Goal: Task Accomplishment & Management: Manage account settings

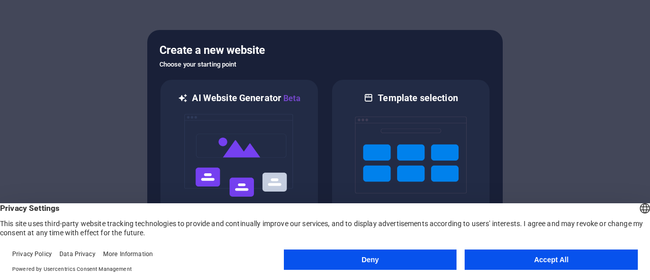
click at [561, 261] on button "Accept All" at bounding box center [551, 259] width 173 height 20
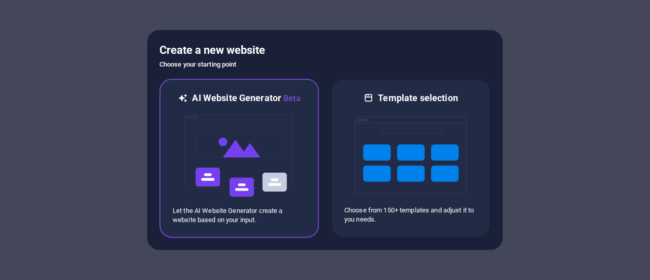
click at [243, 171] on img at bounding box center [239, 156] width 112 height 102
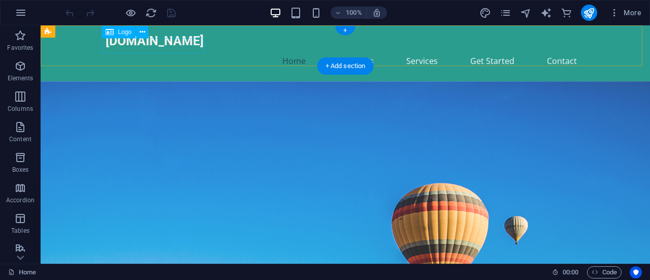
click at [170, 45] on div "[DOMAIN_NAME]" at bounding box center [345, 41] width 479 height 15
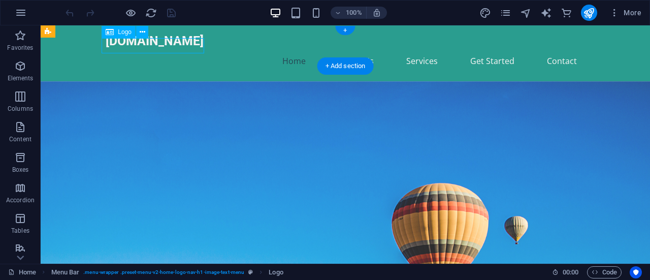
click at [186, 49] on div "[DOMAIN_NAME]" at bounding box center [345, 41] width 479 height 15
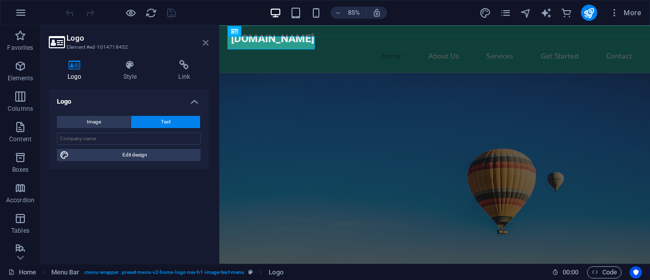
click at [205, 43] on icon at bounding box center [206, 43] width 6 height 8
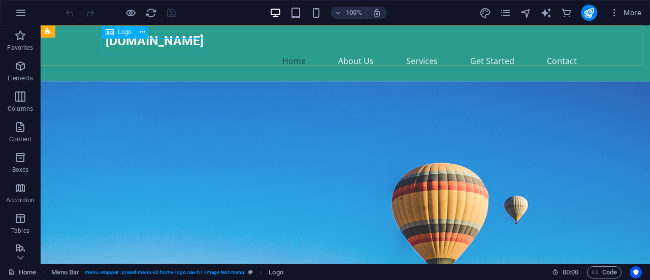
click at [115, 31] on div "Logo" at bounding box center [119, 32] width 34 height 12
click at [145, 34] on button at bounding box center [142, 32] width 12 height 12
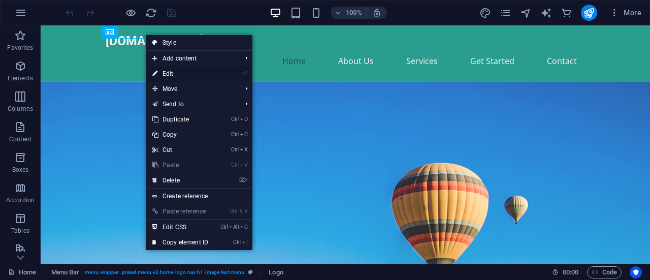
click at [192, 74] on link "⏎ Edit" at bounding box center [180, 73] width 68 height 15
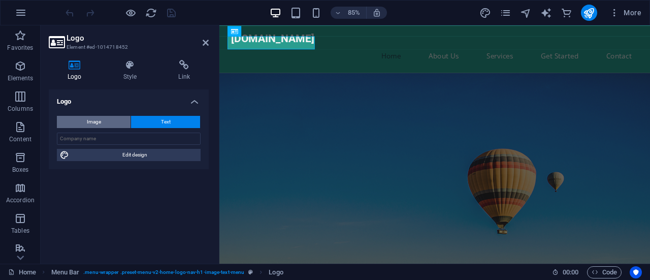
click at [104, 117] on button "Image" at bounding box center [94, 122] width 74 height 12
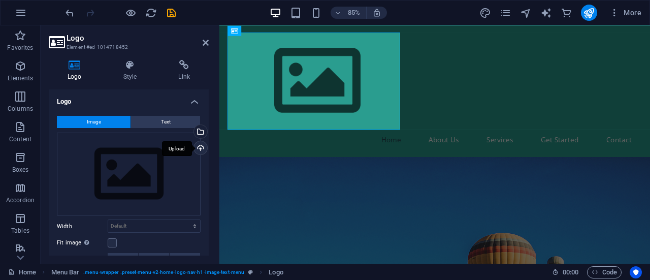
click at [196, 148] on div "Upload" at bounding box center [199, 148] width 15 height 15
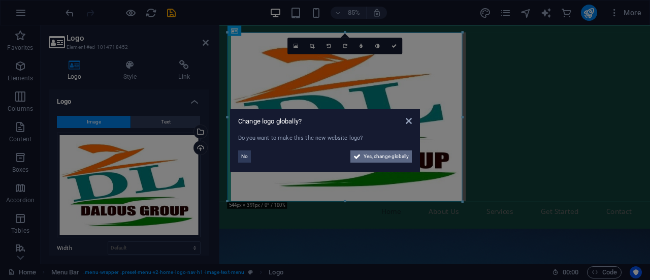
click at [373, 159] on span "Yes, change globally" at bounding box center [386, 156] width 45 height 12
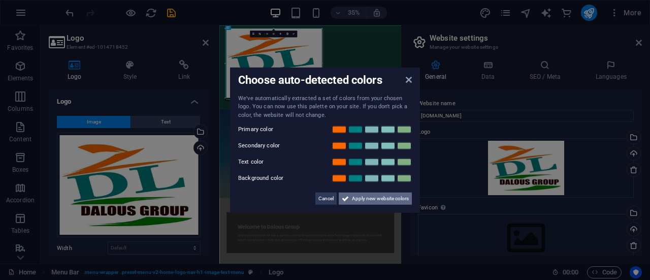
click at [368, 201] on span "Apply new website colors" at bounding box center [380, 198] width 57 height 12
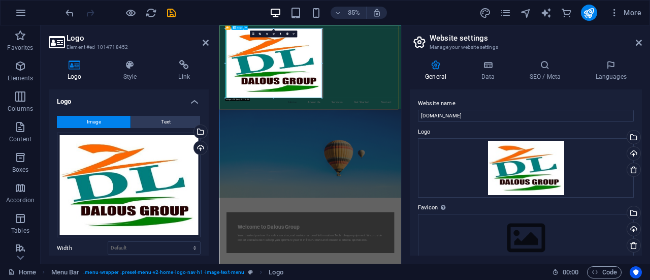
click at [374, 228] on div at bounding box center [479, 133] width 479 height 199
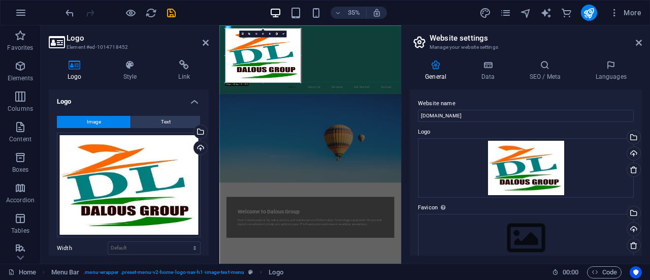
drag, startPoint x: 273, startPoint y: 98, endPoint x: 290, endPoint y: 54, distance: 46.5
type input "424"
select select "px"
drag, startPoint x: 482, startPoint y: 107, endPoint x: 335, endPoint y: 127, distance: 148.1
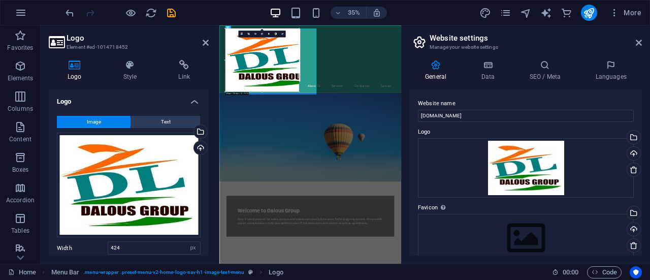
type input "447"
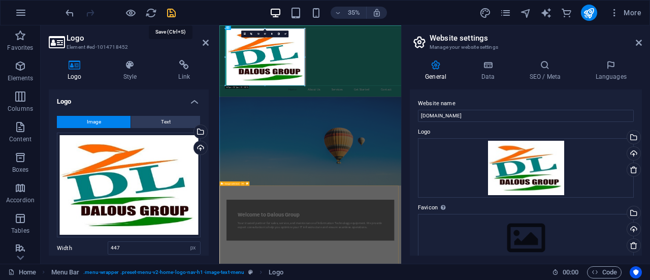
click at [170, 13] on icon "save" at bounding box center [172, 13] width 12 height 12
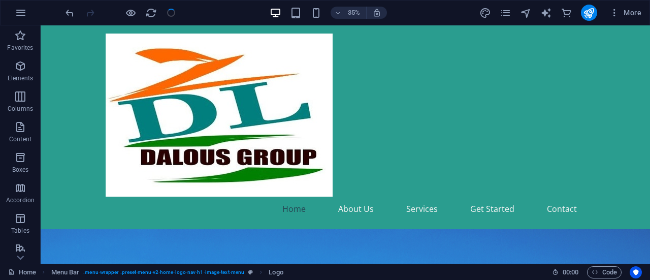
checkbox input "false"
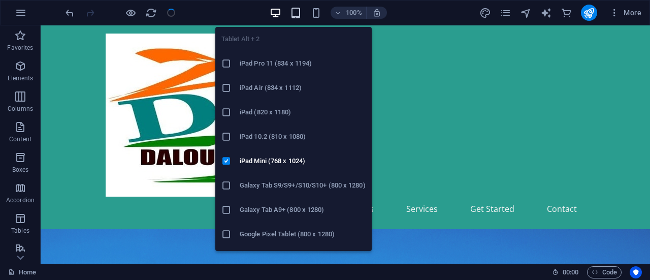
click at [298, 11] on icon "button" at bounding box center [296, 13] width 12 height 12
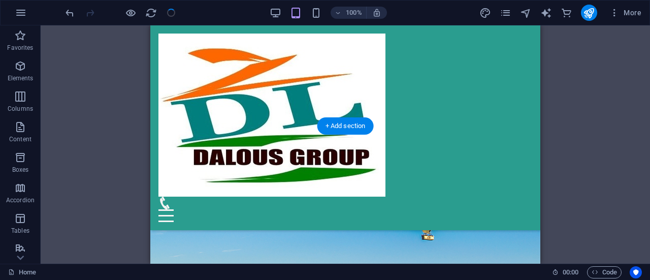
scroll to position [51, 0]
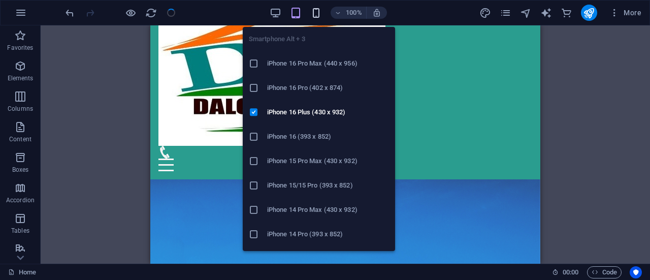
click at [317, 11] on icon "button" at bounding box center [316, 13] width 12 height 12
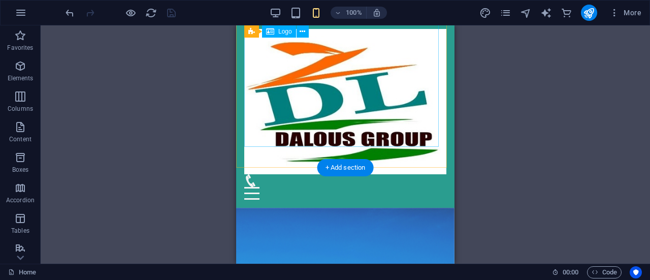
scroll to position [0, 0]
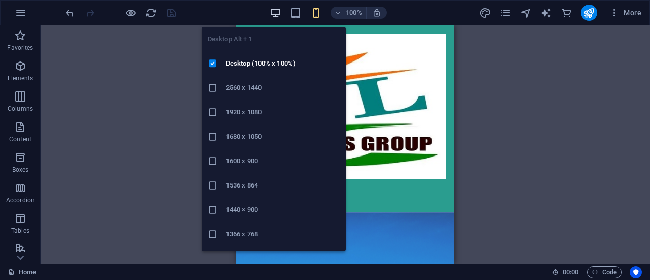
click at [274, 13] on icon "button" at bounding box center [276, 13] width 12 height 12
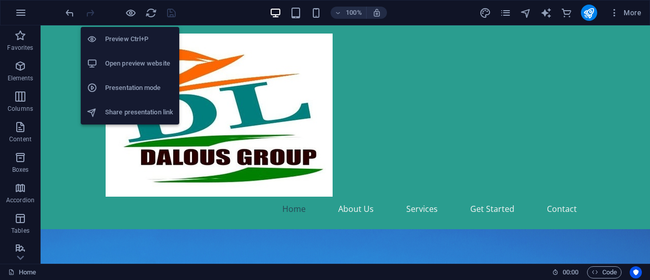
click at [129, 33] on li "Preview Ctrl+P" at bounding box center [130, 39] width 99 height 24
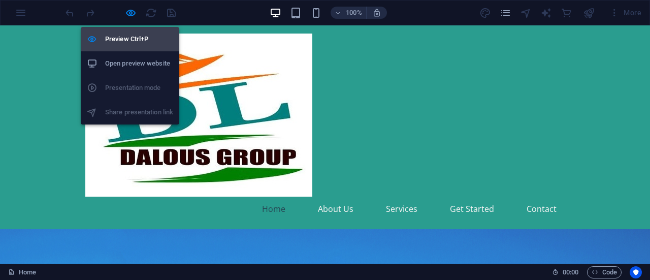
click at [129, 33] on li "Preview Ctrl+P" at bounding box center [130, 39] width 99 height 24
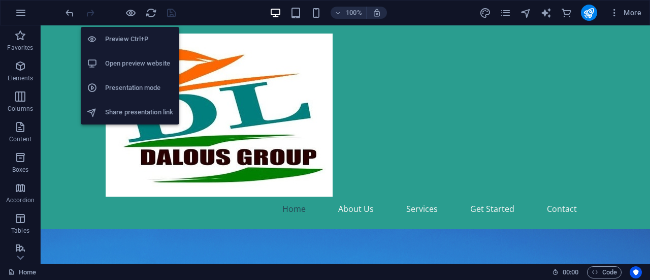
click at [137, 63] on h6 "Open preview website" at bounding box center [139, 63] width 68 height 12
